Goal: Task Accomplishment & Management: Manage account settings

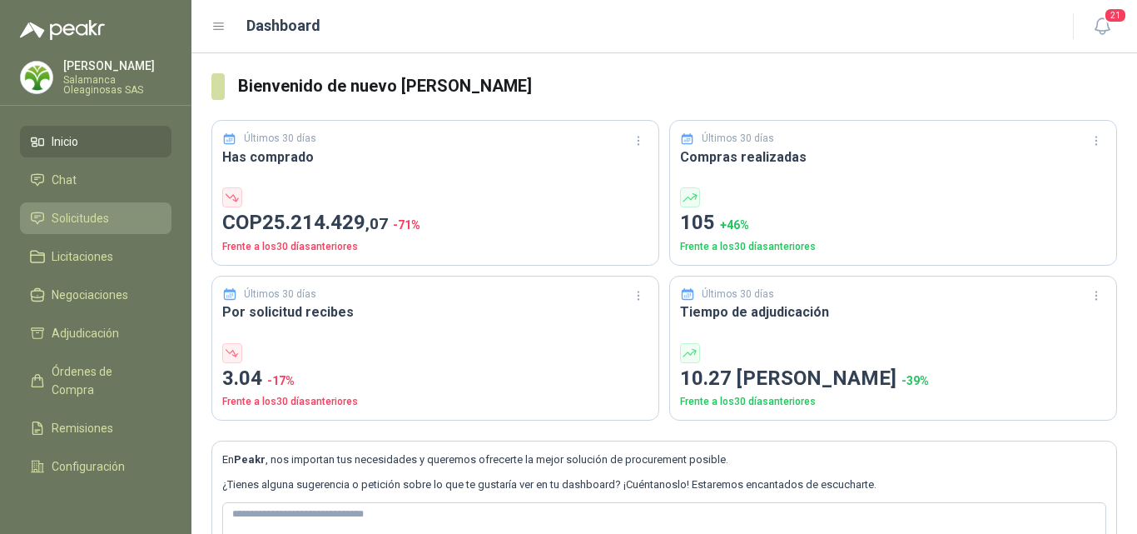
click at [82, 204] on link "Solicitudes" at bounding box center [96, 218] width 152 height 32
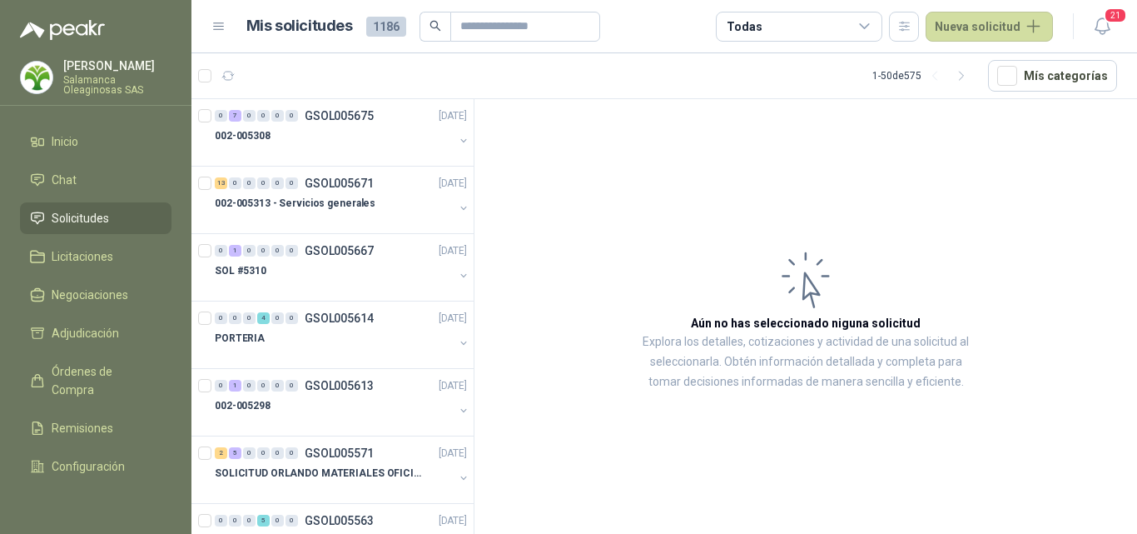
click at [132, 74] on div "[PERSON_NAME] Salamanca Oleaginosas SAS" at bounding box center [117, 77] width 108 height 35
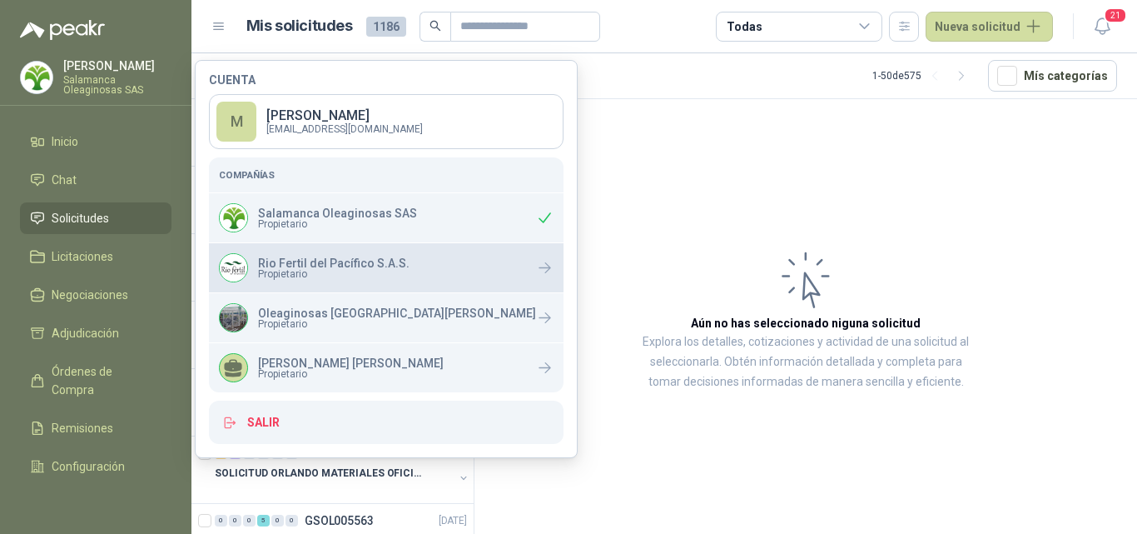
click at [296, 273] on span "Propietario" at bounding box center [334, 274] width 152 height 10
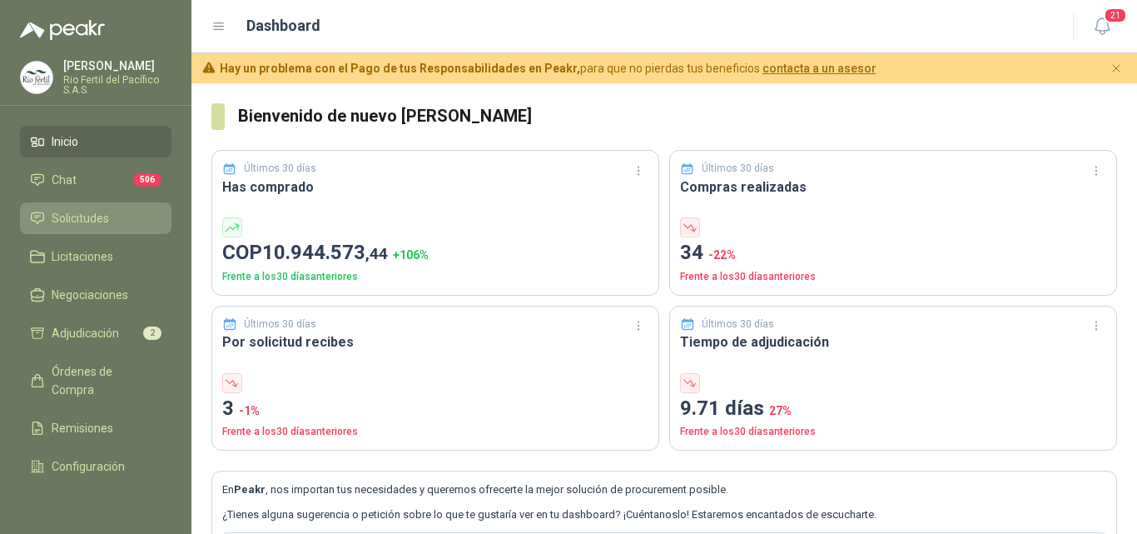
click at [116, 219] on li "Solicitudes" at bounding box center [96, 218] width 132 height 18
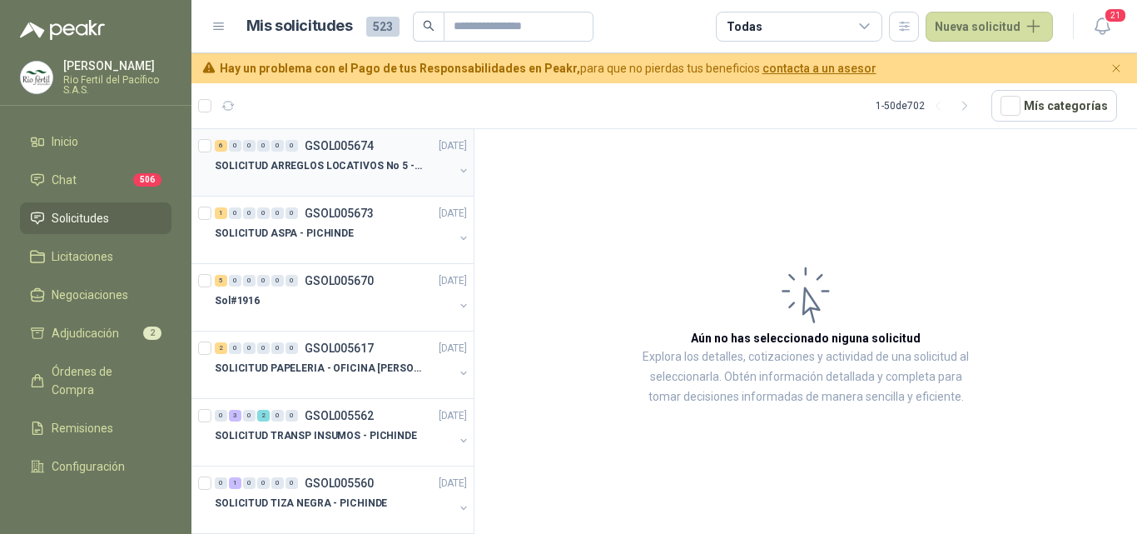
click at [340, 165] on p "SOLICITUD ARREGLOS LOCATIVOS No 5 - PICHINDE" at bounding box center [318, 166] width 207 height 16
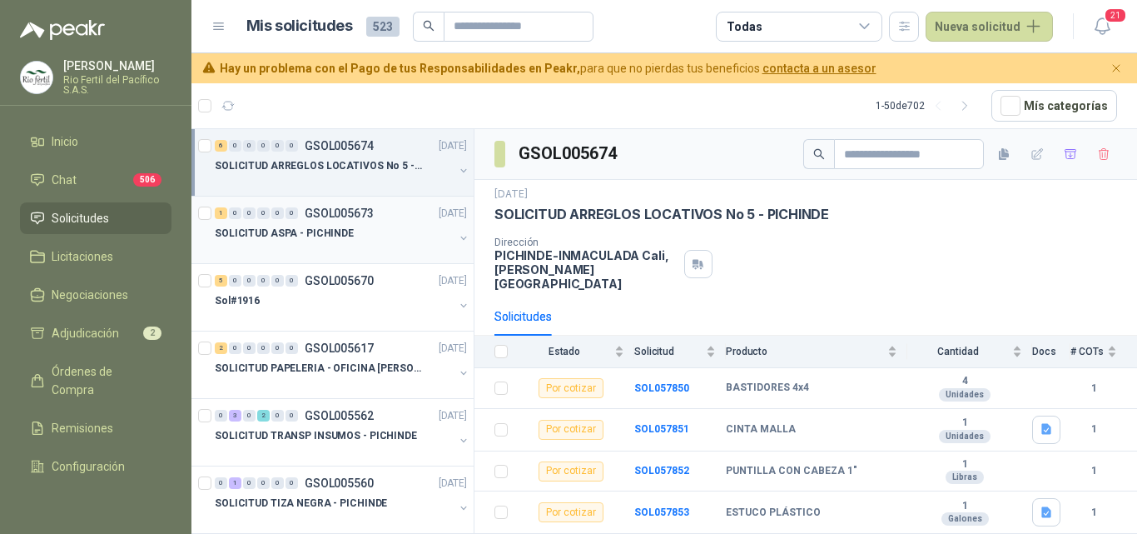
click at [340, 256] on div "1 0 0 0 0 0 GSOL005673 26/09/25 SOLICITUD ASPA - PICHINDE" at bounding box center [332, 229] width 282 height 67
click at [350, 321] on div at bounding box center [334, 317] width 239 height 13
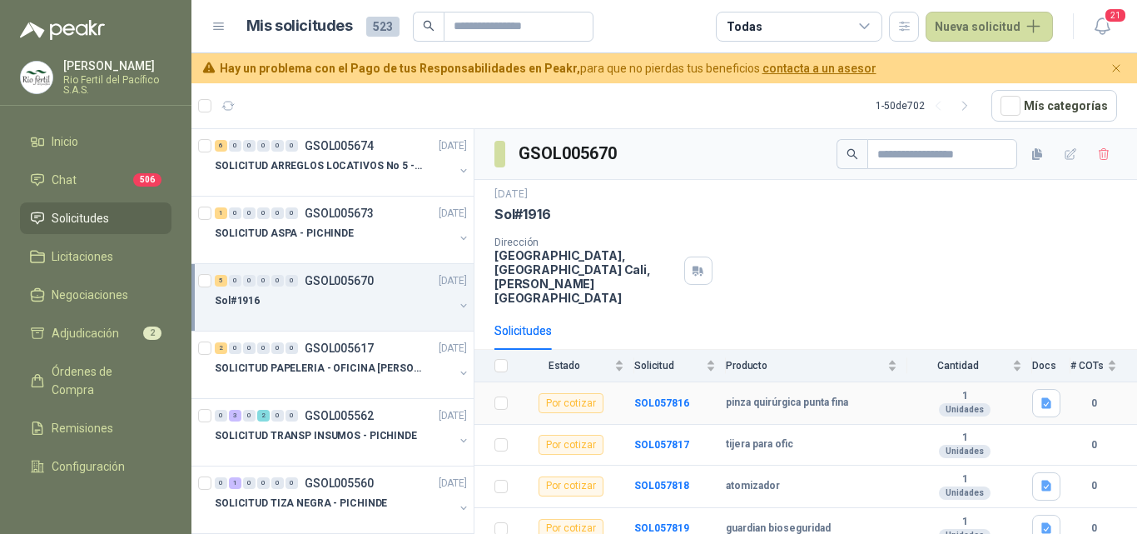
scroll to position [67, 0]
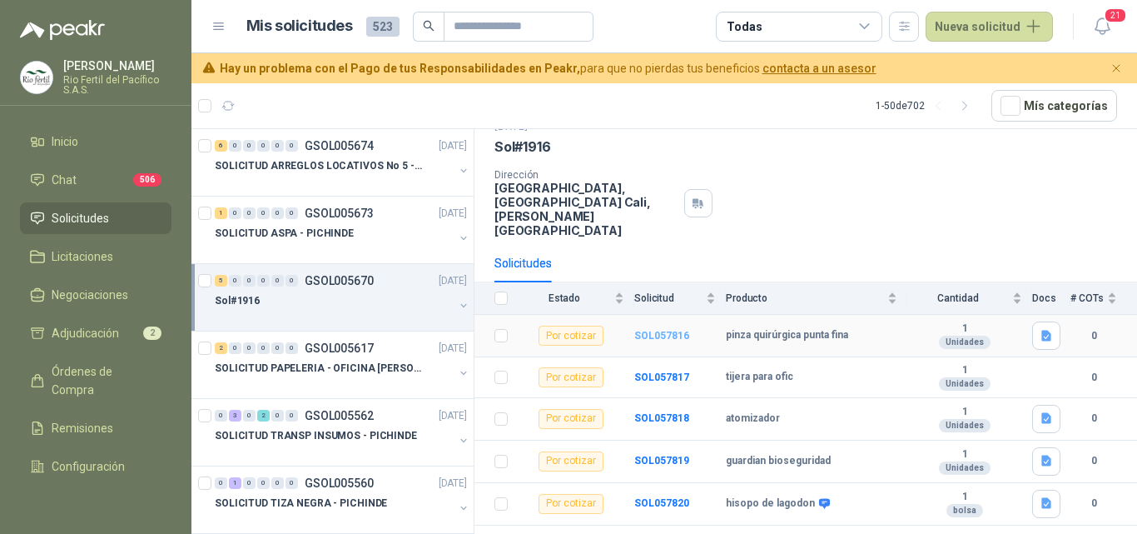
click at [662, 330] on b "SOL057816" at bounding box center [661, 336] width 55 height 12
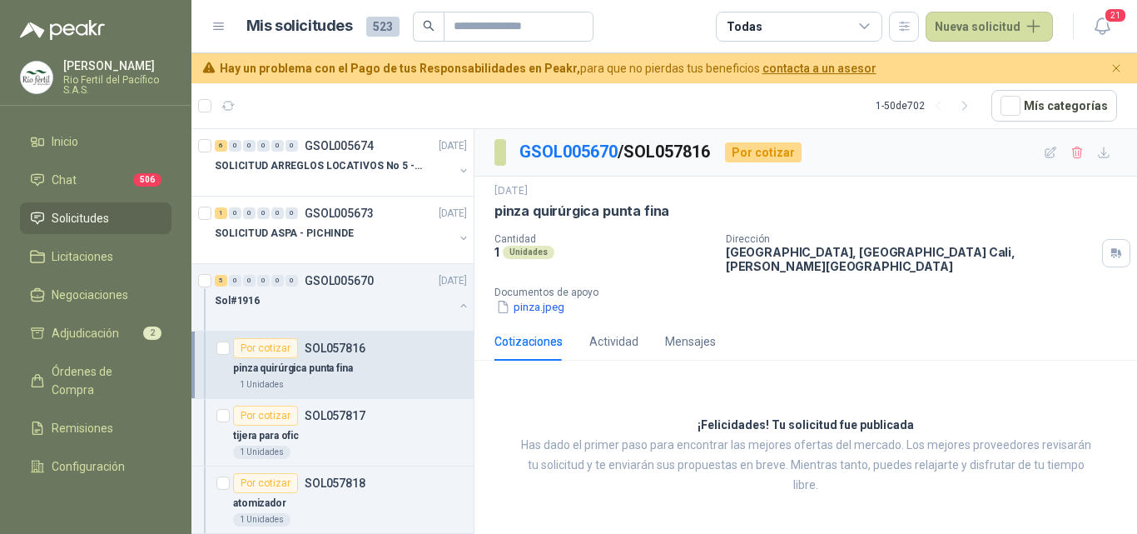
click at [365, 363] on div "pinza quirúrgica punta fina" at bounding box center [350, 368] width 234 height 20
click at [328, 296] on div "Sol#1916" at bounding box center [334, 301] width 239 height 20
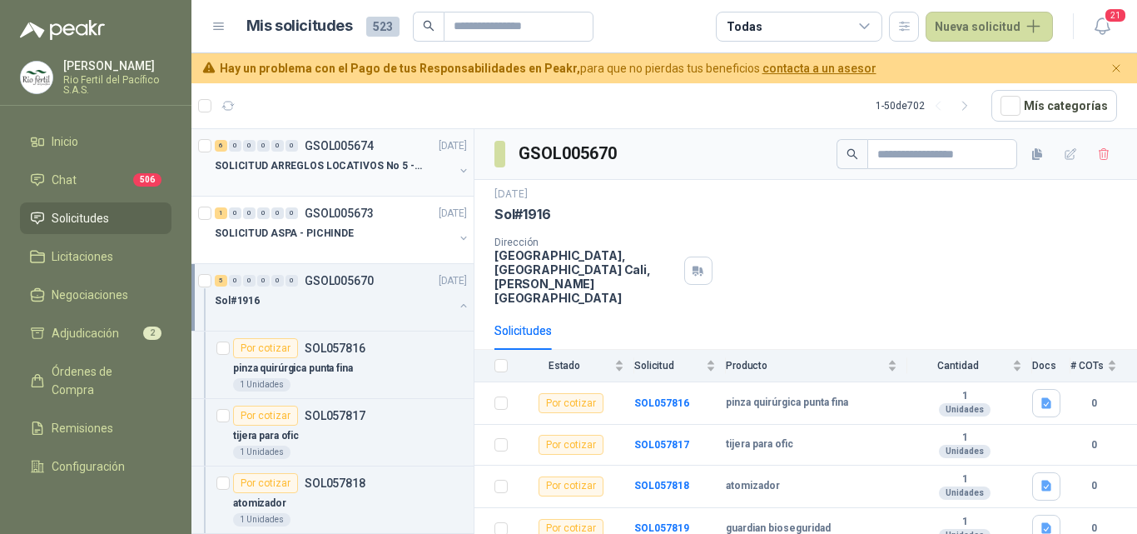
click at [295, 165] on p "SOLICITUD ARREGLOS LOCATIVOS No 5 - PICHINDE" at bounding box center [318, 166] width 207 height 16
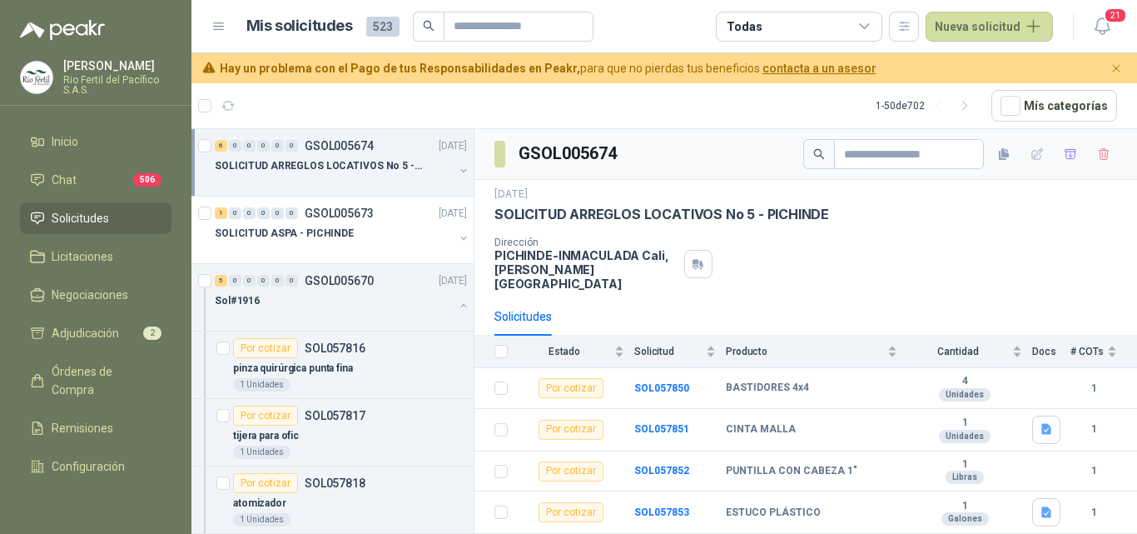
click at [358, 181] on div at bounding box center [334, 182] width 239 height 13
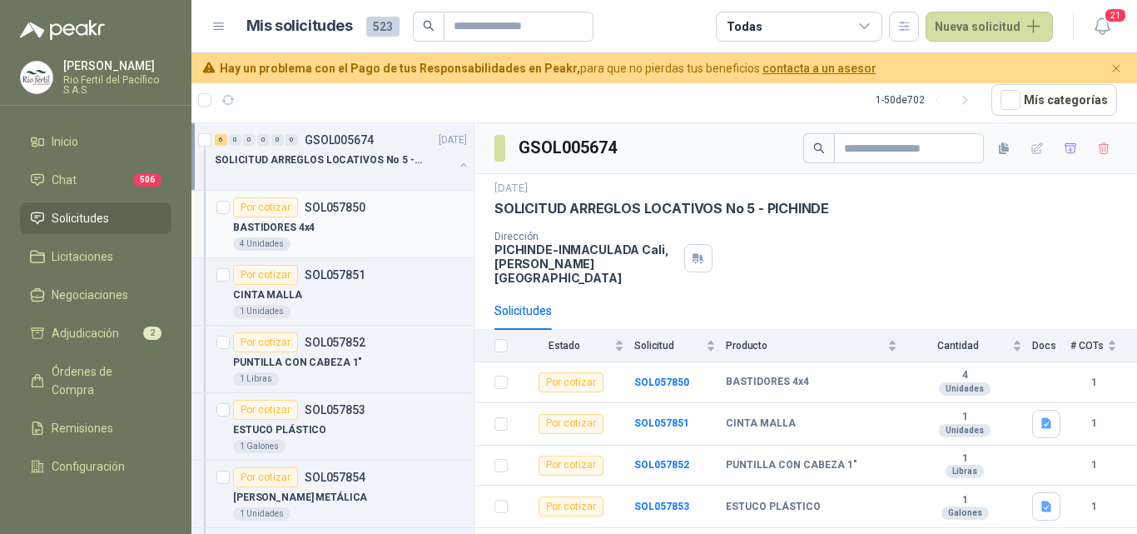
click at [326, 241] on div "4 Unidades" at bounding box center [350, 243] width 234 height 13
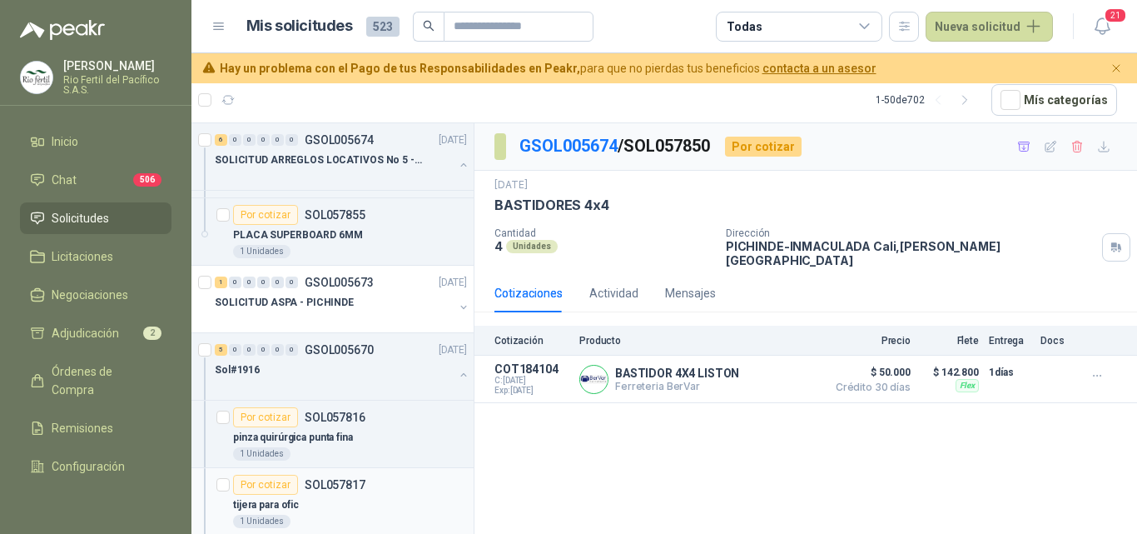
scroll to position [250, 0]
